Goal: Task Accomplishment & Management: Complete application form

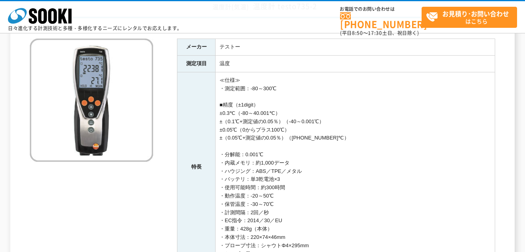
scroll to position [72, 0]
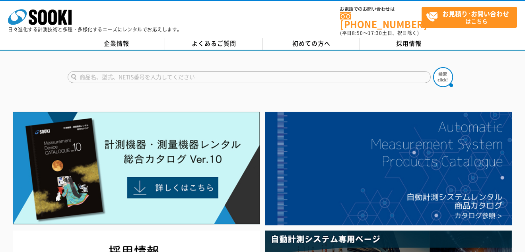
click at [114, 71] on input "text" at bounding box center [249, 77] width 363 height 12
type input "TESTO753-2"
click at [433, 67] on button at bounding box center [443, 77] width 20 height 20
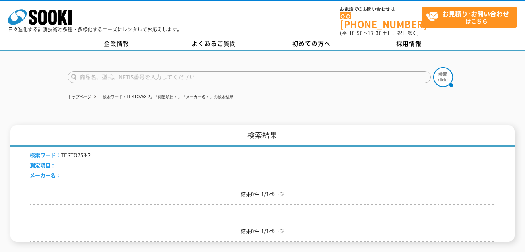
click at [97, 72] on input "text" at bounding box center [249, 77] width 363 height 12
click at [90, 71] on input "text" at bounding box center [249, 77] width 363 height 12
type input "testo735-2"
click at [433, 67] on button at bounding box center [443, 77] width 20 height 20
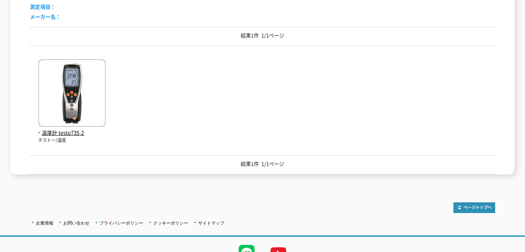
scroll to position [159, 0]
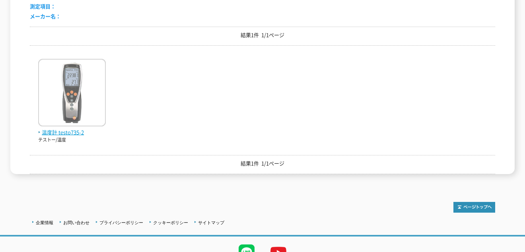
click at [74, 129] on span "温度計 testo735-2" at bounding box center [72, 133] width 68 height 8
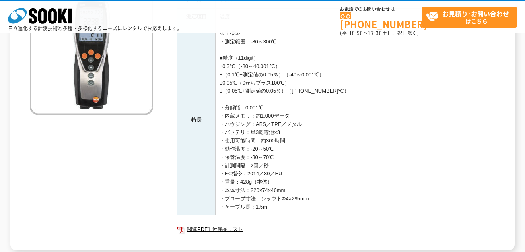
scroll to position [159, 0]
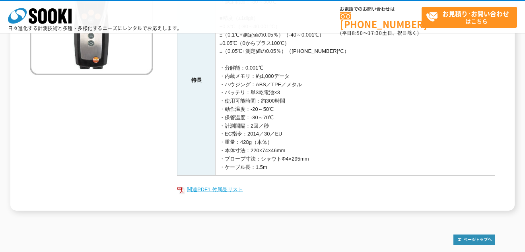
click at [239, 190] on link "関連PDF1 付属品リスト" at bounding box center [336, 190] width 318 height 10
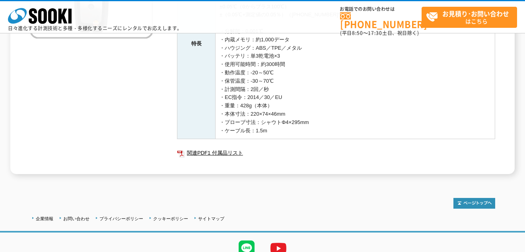
scroll to position [199, 0]
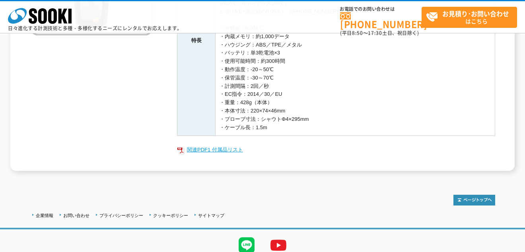
click at [236, 150] on link "関連PDF1 付属品リスト" at bounding box center [336, 150] width 318 height 10
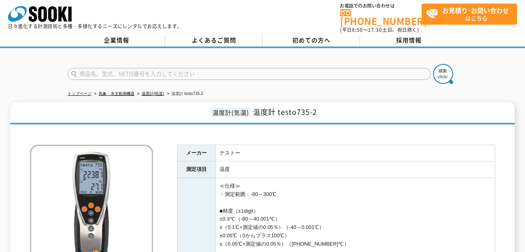
scroll to position [0, 0]
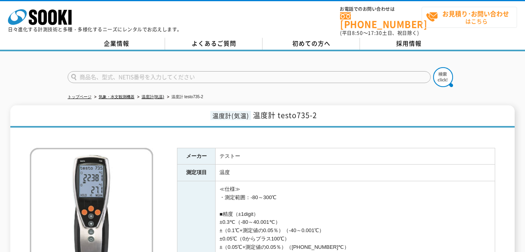
click at [455, 13] on strong "お見積り･お問い合わせ" at bounding box center [476, 14] width 67 height 10
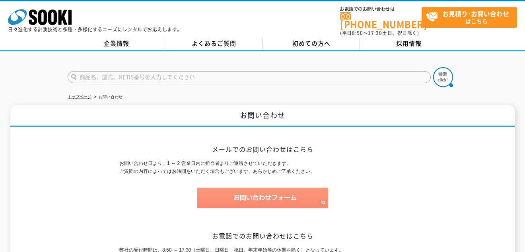
click at [240, 194] on img at bounding box center [262, 198] width 131 height 20
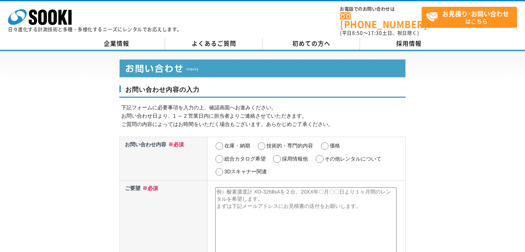
drag, startPoint x: 219, startPoint y: 139, endPoint x: 257, endPoint y: 139, distance: 37.8
click at [224, 139] on td "在庫・納期 技術的・専門的内容 価格 総合カタログ希望 採用情報他 その他レンタルについて 3Dスキャナー関連" at bounding box center [306, 159] width 198 height 44
click at [324, 142] on input "価格" at bounding box center [325, 146] width 10 height 8
radio input "true"
click at [221, 142] on input "在庫・納期" at bounding box center [220, 146] width 10 height 8
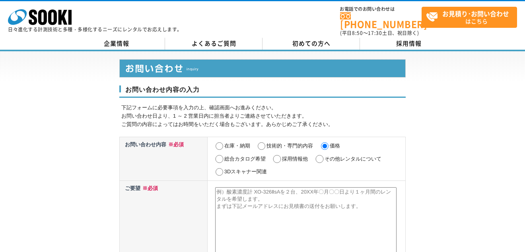
radio input "true"
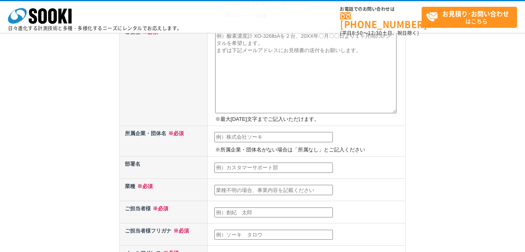
scroll to position [40, 0]
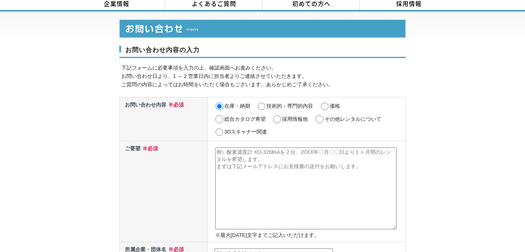
click at [326, 103] on input "価格" at bounding box center [325, 107] width 10 height 8
radio input "true"
click at [221, 103] on input "在庫・納期" at bounding box center [220, 107] width 10 height 8
radio input "true"
click at [223, 149] on textarea at bounding box center [306, 189] width 182 height 82
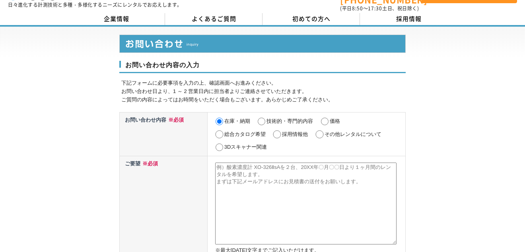
scroll to position [0, 0]
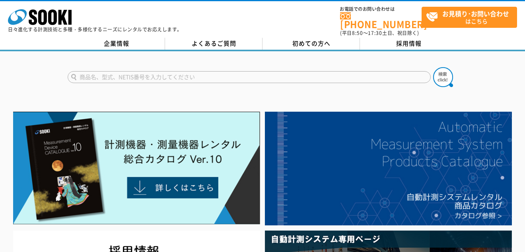
click at [119, 72] on input "text" at bounding box center [249, 77] width 363 height 12
type input "testo735-2"
click at [433, 67] on button at bounding box center [443, 77] width 20 height 20
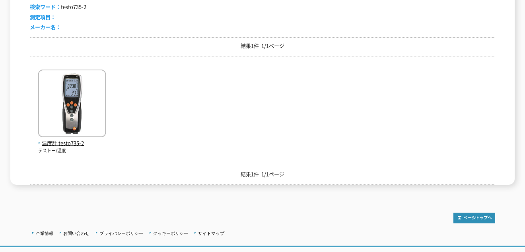
scroll to position [159, 0]
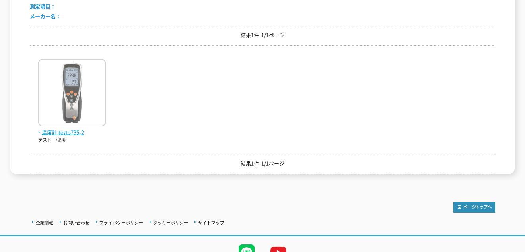
click at [74, 107] on img at bounding box center [72, 94] width 68 height 70
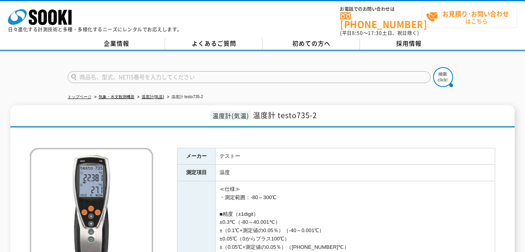
click at [455, 14] on strong "お見積り･お問い合わせ" at bounding box center [476, 14] width 67 height 10
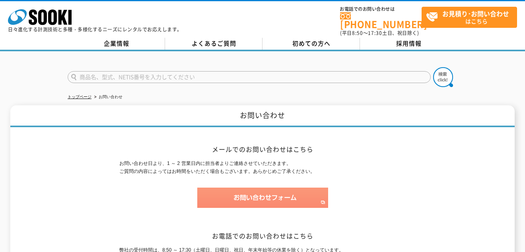
click at [258, 193] on img at bounding box center [262, 198] width 131 height 20
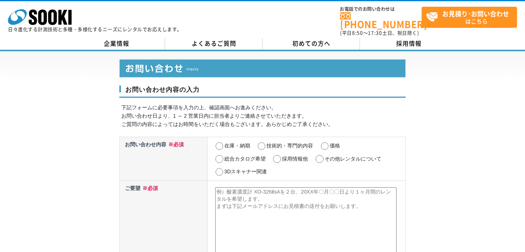
drag, startPoint x: 221, startPoint y: 142, endPoint x: 228, endPoint y: 142, distance: 7.2
click at [221, 142] on input "在庫・納期" at bounding box center [220, 146] width 10 height 8
radio input "true"
click at [329, 142] on input "価格" at bounding box center [325, 146] width 10 height 8
radio input "true"
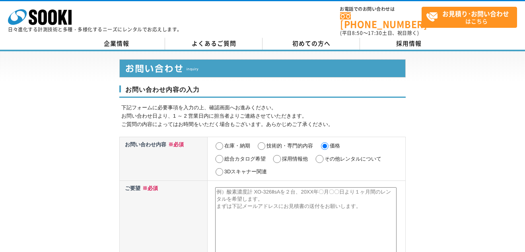
click at [224, 191] on textarea at bounding box center [306, 228] width 182 height 82
paste textarea "YJP西日本サービス部業務平"
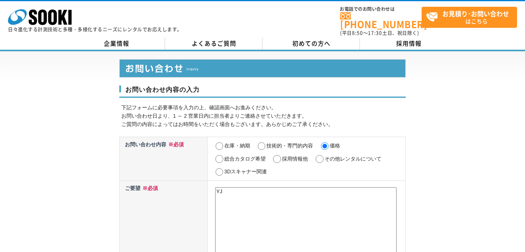
type textarea "Y"
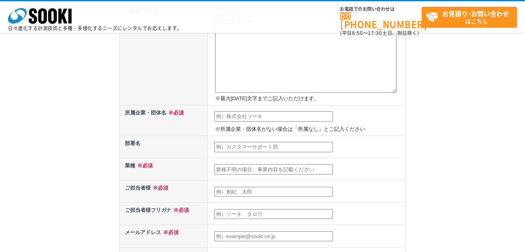
scroll to position [199, 0]
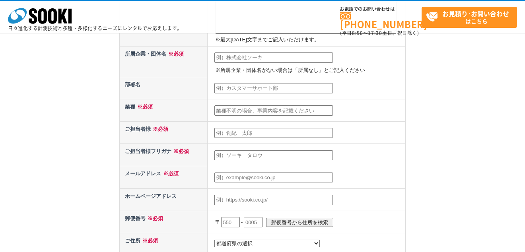
type textarea "testo735-2 校正証明書類付"
